Goal: Information Seeking & Learning: Check status

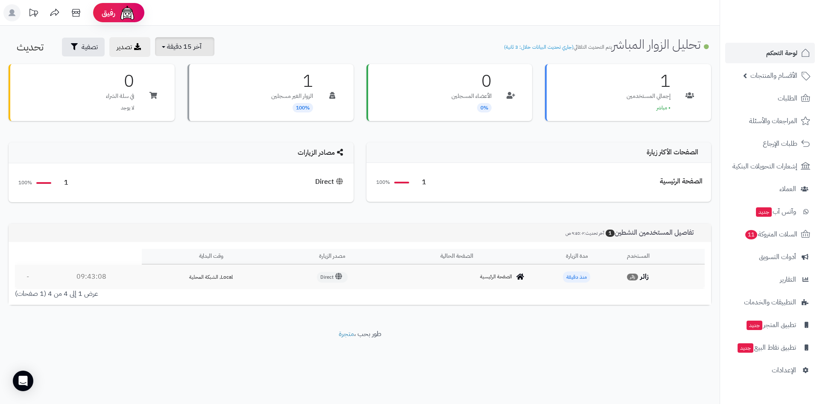
click at [193, 47] on span "آخر 15 دقيقة" at bounding box center [184, 46] width 35 height 10
click at [189, 68] on link "آخر 5 دقائق" at bounding box center [188, 67] width 68 height 17
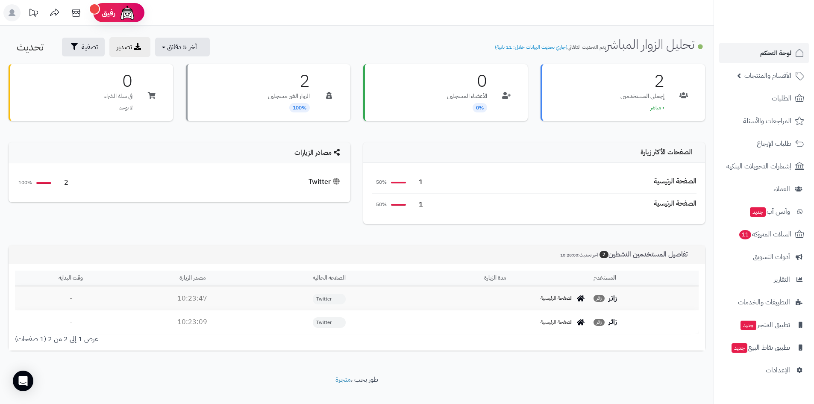
click at [495, 277] on th "مدة الزيارة" at bounding box center [495, 278] width 190 height 16
click at [550, 301] on span "الصفحة الرئيسية" at bounding box center [556, 297] width 32 height 7
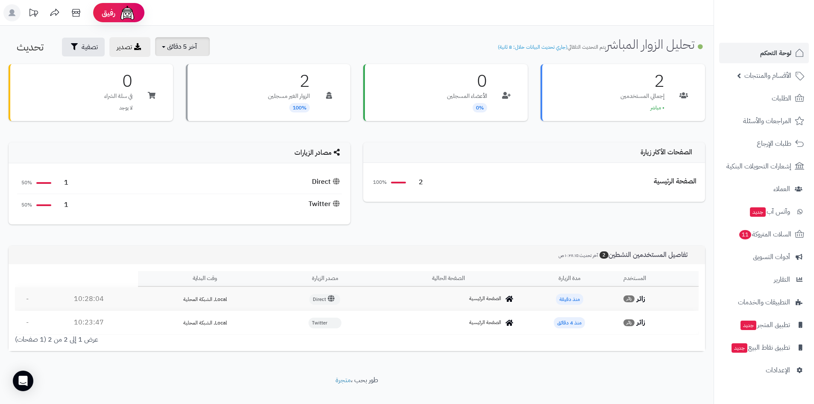
click at [193, 48] on span "آخر 5 دقائق" at bounding box center [182, 46] width 30 height 10
click at [193, 100] on link "آخر 30 دقيقة" at bounding box center [188, 101] width 68 height 17
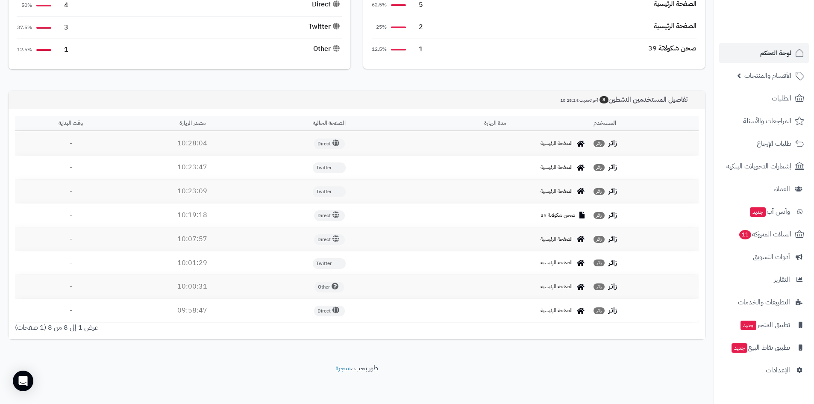
scroll to position [179, 0]
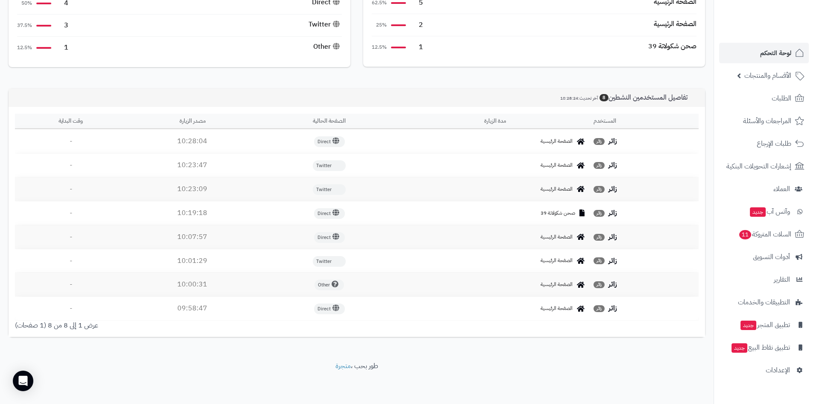
click at [497, 142] on div "الصفحة الرئيسية" at bounding box center [495, 141] width 183 height 7
click at [496, 118] on th "مدة الزيارة" at bounding box center [495, 122] width 190 height 16
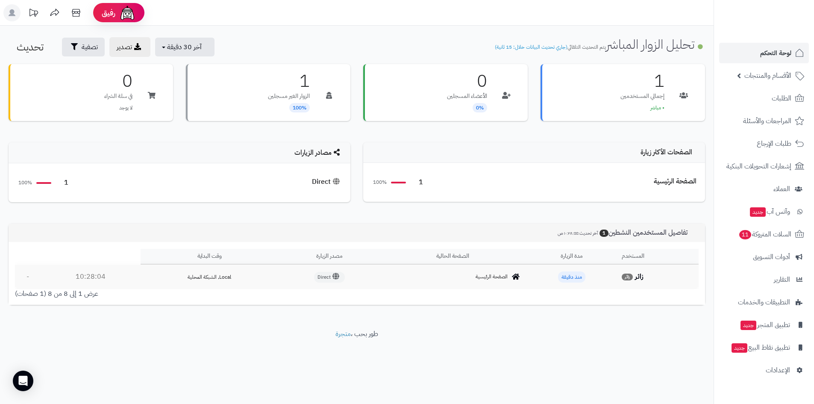
scroll to position [0, 0]
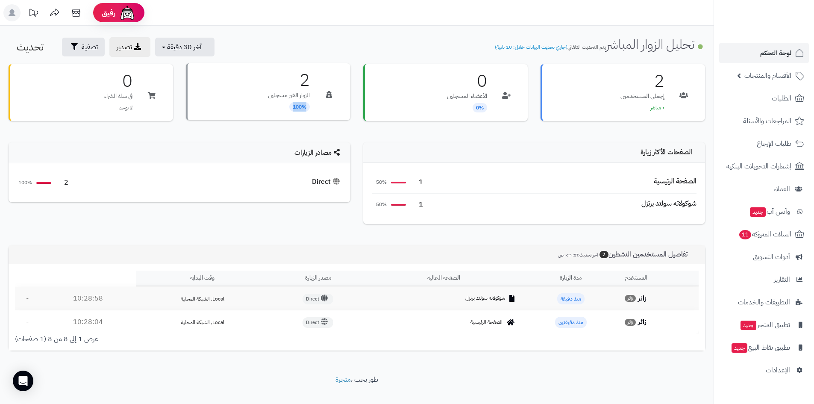
drag, startPoint x: 307, startPoint y: 107, endPoint x: 290, endPoint y: 108, distance: 17.2
click at [290, 108] on span "100%" at bounding box center [299, 106] width 21 height 9
